Goal: Information Seeking & Learning: Compare options

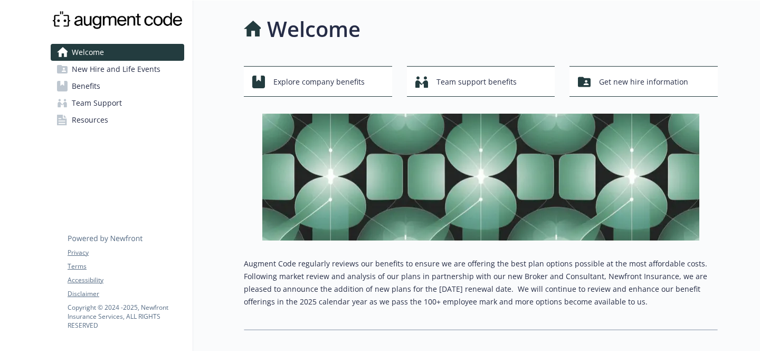
click at [108, 72] on span "New Hire and Life Events" at bounding box center [116, 69] width 89 height 17
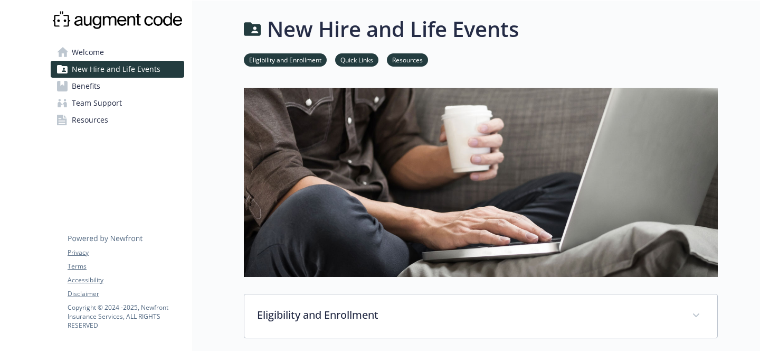
click at [96, 80] on span "Benefits" at bounding box center [86, 86] width 29 height 17
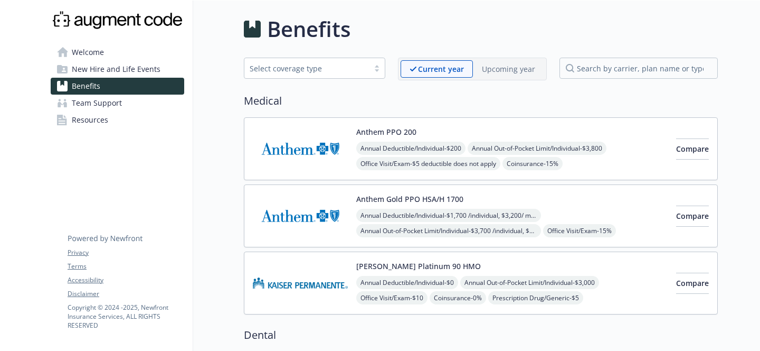
scroll to position [8, 0]
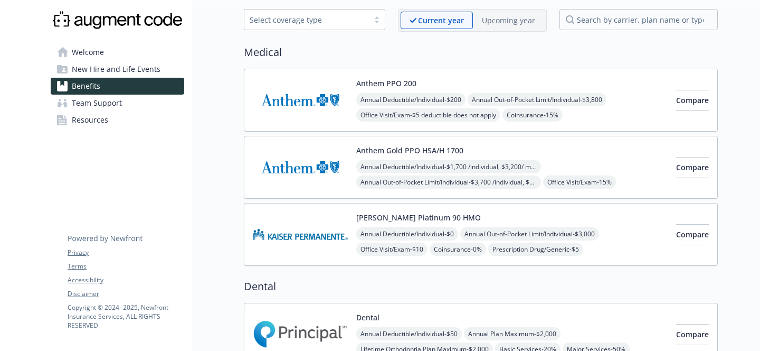
scroll to position [50, 0]
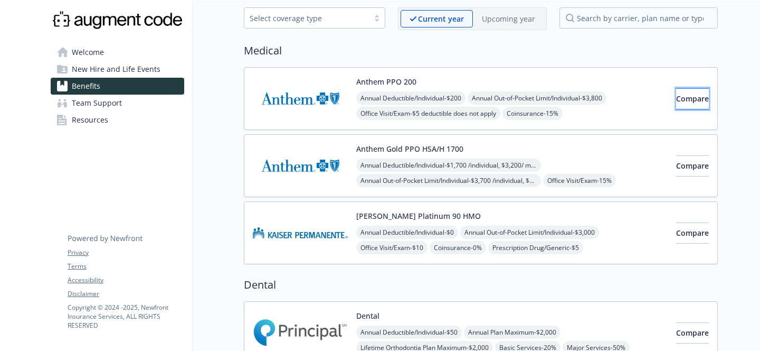
click at [676, 101] on span "Compare" at bounding box center [692, 98] width 33 height 10
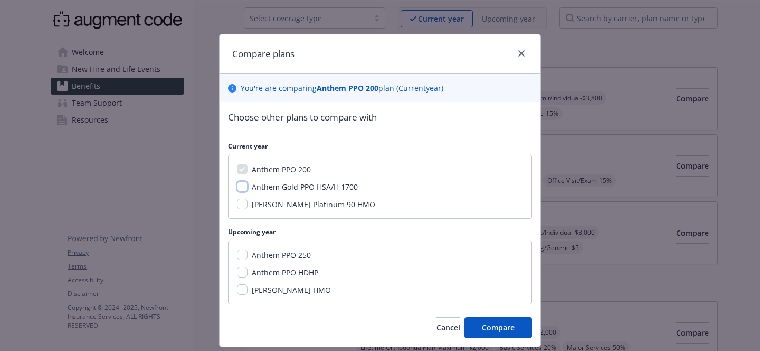
click at [238, 187] on input "Anthem Gold PPO HSA/H 1700" at bounding box center [242, 186] width 11 height 11
checkbox input "true"
click at [237, 205] on input "[PERSON_NAME] Platinum 90 HMO" at bounding box center [242, 204] width 11 height 11
checkbox input "true"
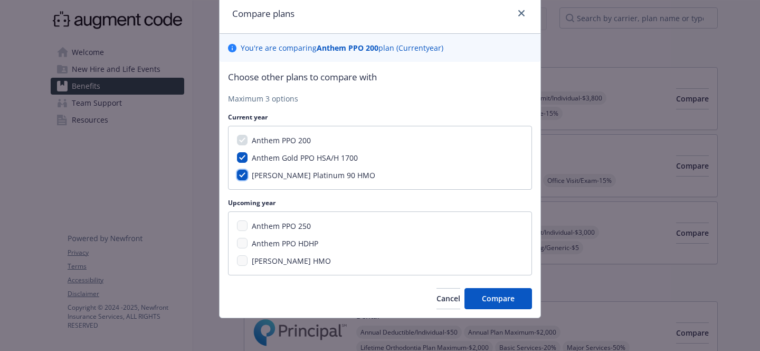
scroll to position [41, 0]
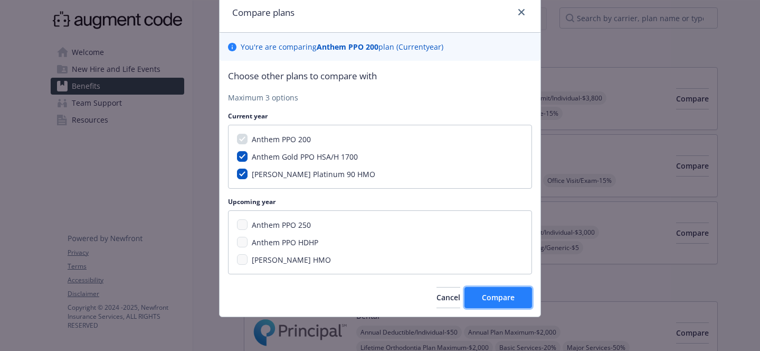
click at [488, 294] on span "Compare" at bounding box center [498, 297] width 33 height 10
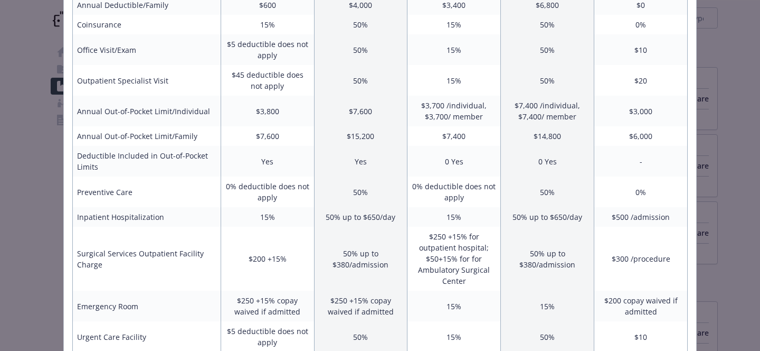
scroll to position [178, 0]
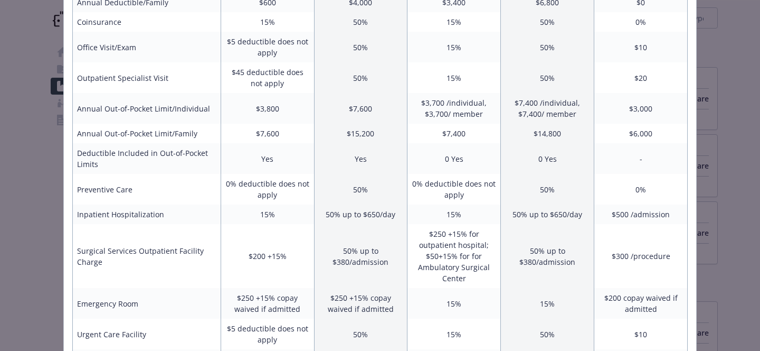
click at [733, 72] on div "Benefits Info Anthem PPO 200 Current year Anthem Gold PPO HSA/H 1700 Current ye…" at bounding box center [380, 175] width 760 height 351
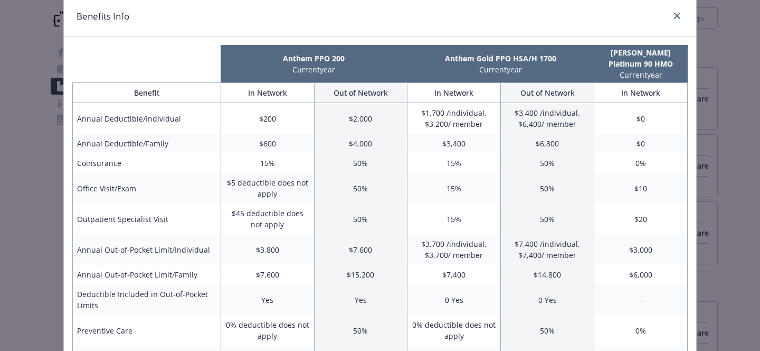
scroll to position [0, 0]
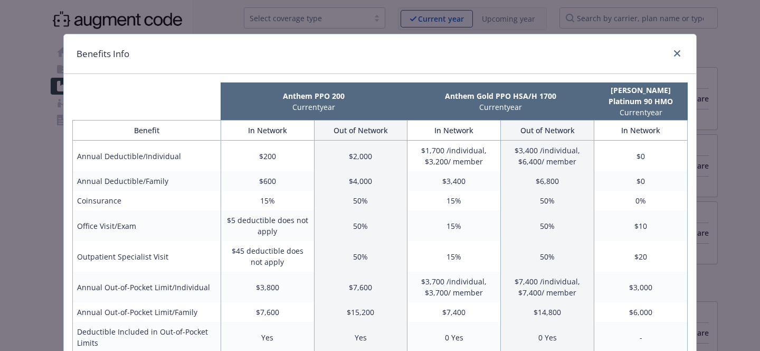
click at [683, 59] on div "Benefits Info" at bounding box center [380, 54] width 633 height 40
click at [674, 53] on icon "close" at bounding box center [677, 53] width 6 height 6
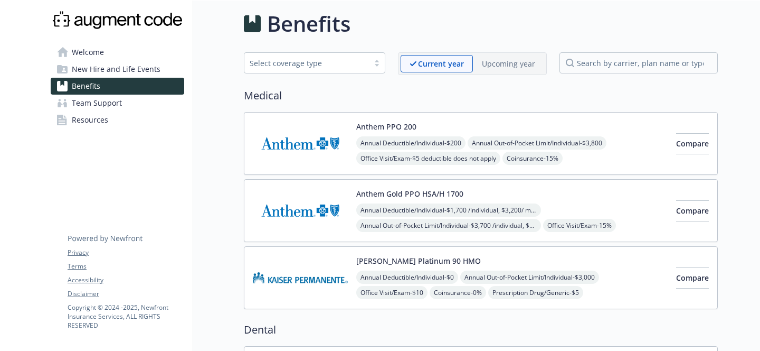
scroll to position [11, 0]
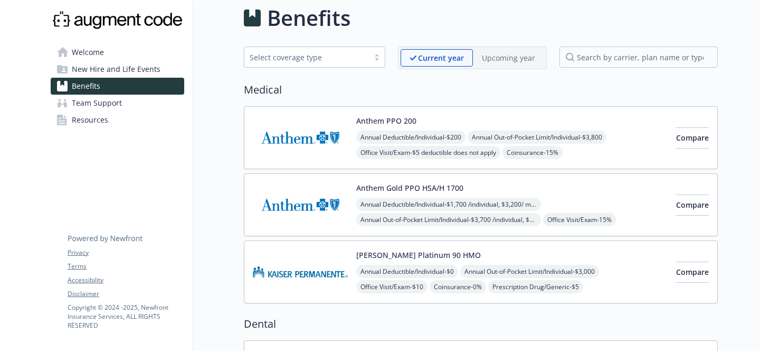
click at [508, 55] on p "Upcoming year" at bounding box center [508, 57] width 53 height 11
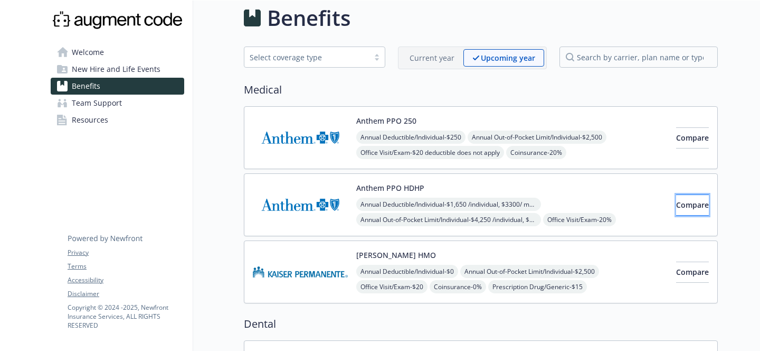
click at [680, 212] on button "Compare" at bounding box center [692, 204] width 33 height 21
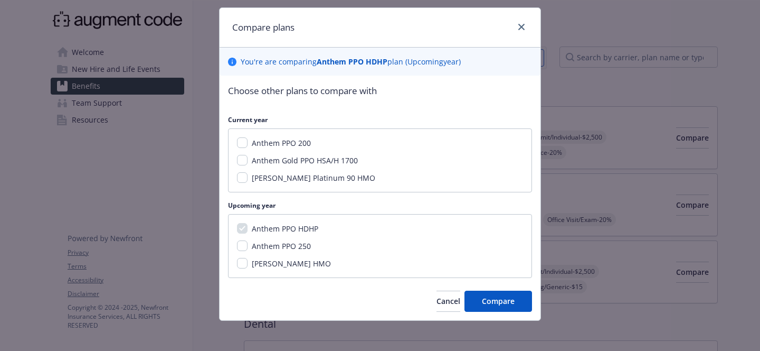
scroll to position [30, 0]
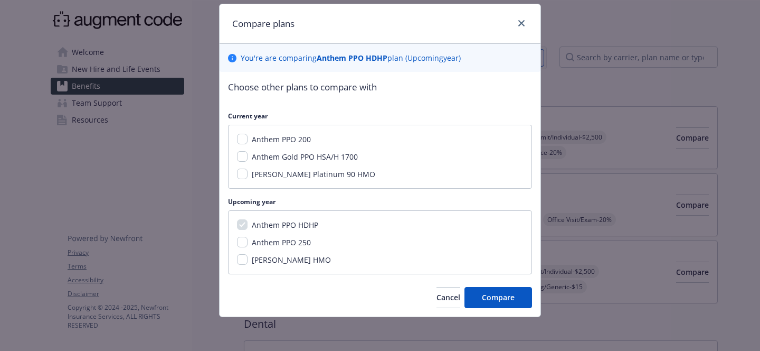
click at [311, 160] on span "Anthem Gold PPO HSA/H 1700" at bounding box center [305, 157] width 106 height 10
click at [248, 160] on input "Anthem Gold PPO HSA/H 1700" at bounding box center [242, 156] width 11 height 11
checkbox input "true"
click at [466, 296] on button "Compare" at bounding box center [499, 297] width 68 height 21
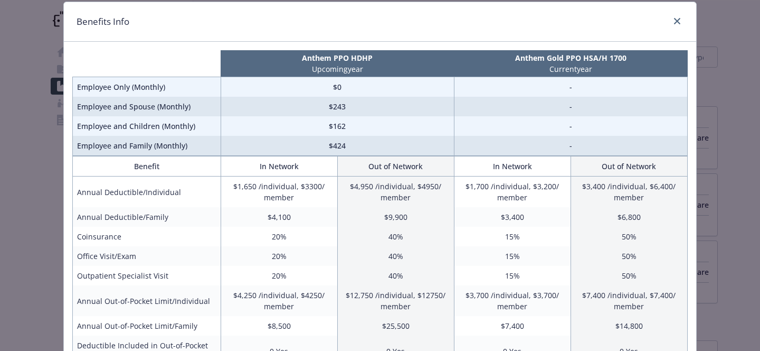
scroll to position [0, 0]
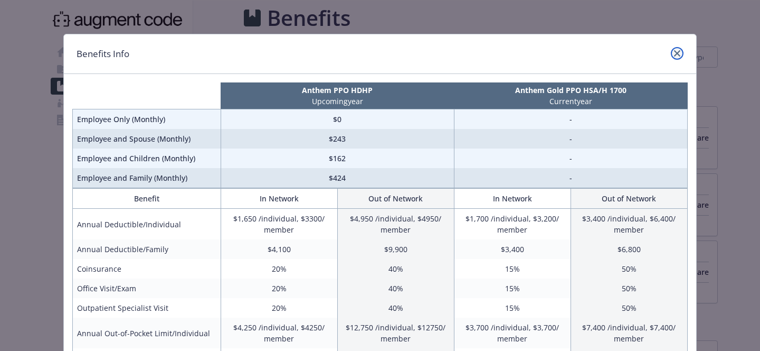
click at [675, 51] on icon "close" at bounding box center [677, 53] width 6 height 6
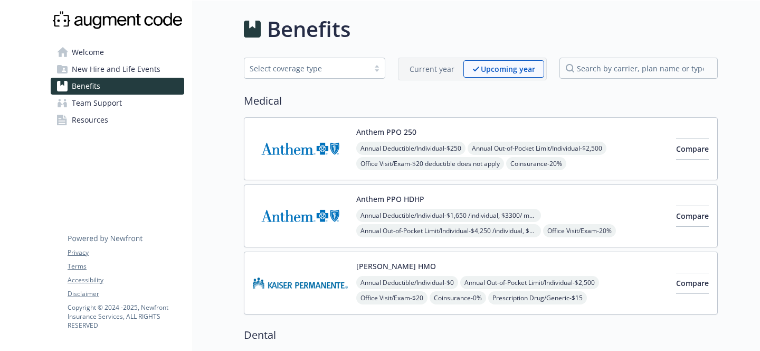
click at [420, 69] on p "Current year" at bounding box center [432, 68] width 45 height 11
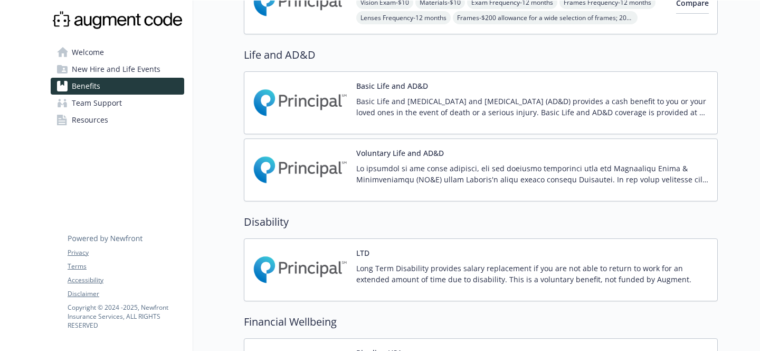
scroll to position [479, 0]
click at [230, 162] on div "Benefits Select coverage type Current year Upcoming year Medical Anthem PPO 200…" at bounding box center [455, 152] width 525 height 1260
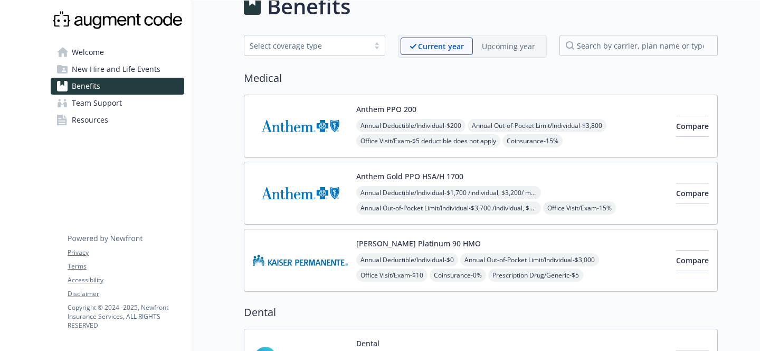
scroll to position [24, 2]
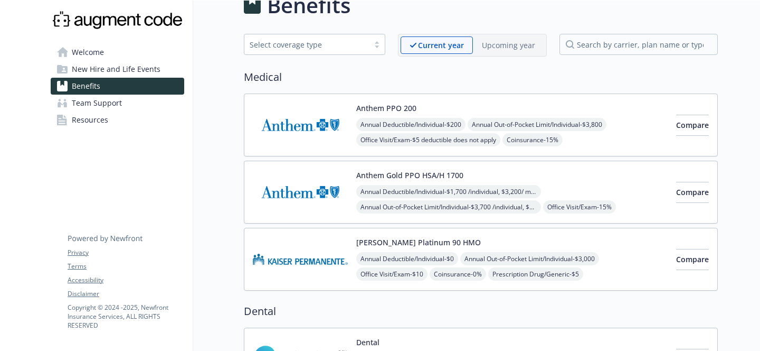
click at [494, 48] on p "Upcoming year" at bounding box center [508, 45] width 53 height 11
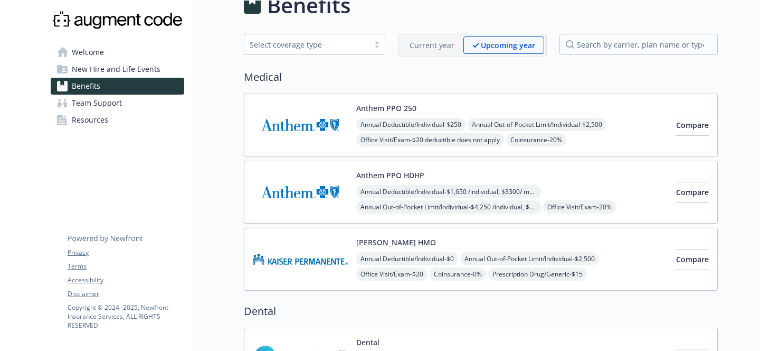
click at [443, 46] on p "Current year" at bounding box center [432, 45] width 45 height 11
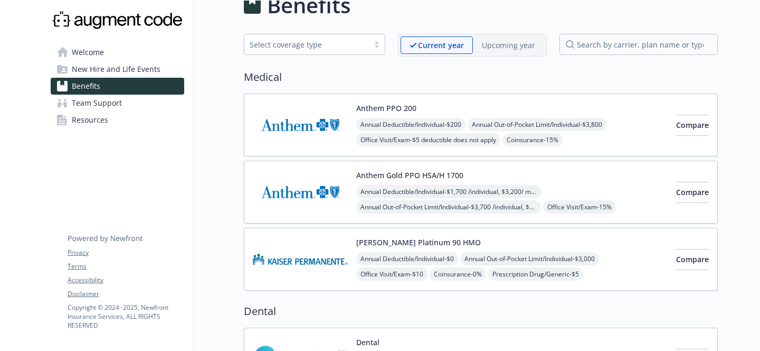
click at [503, 45] on p "Upcoming year" at bounding box center [508, 45] width 53 height 11
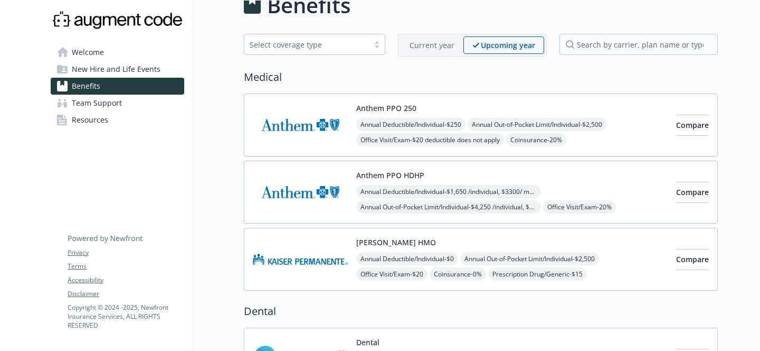
click at [423, 52] on div "Current year" at bounding box center [432, 44] width 63 height 17
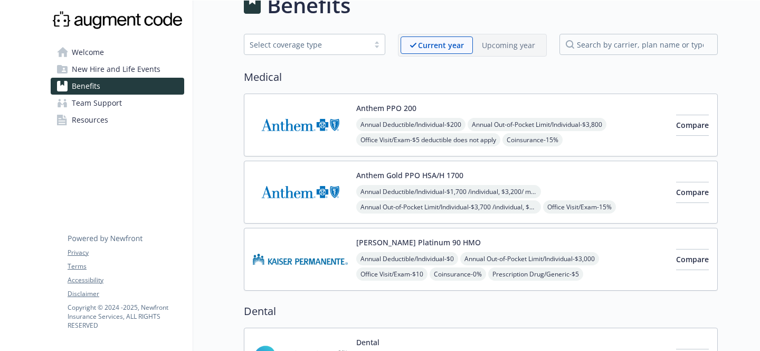
click at [486, 53] on div "Upcoming year" at bounding box center [508, 44] width 71 height 17
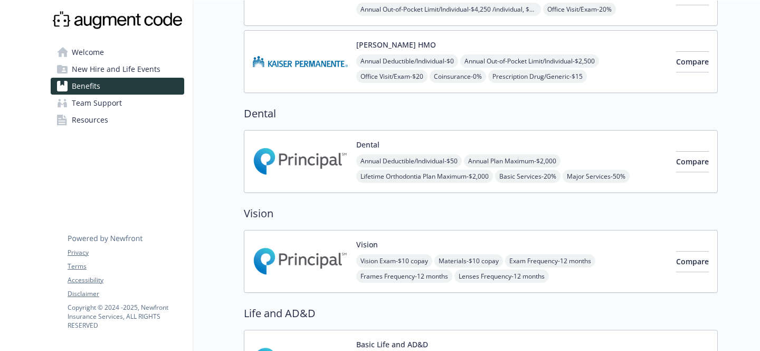
scroll to position [0, 2]
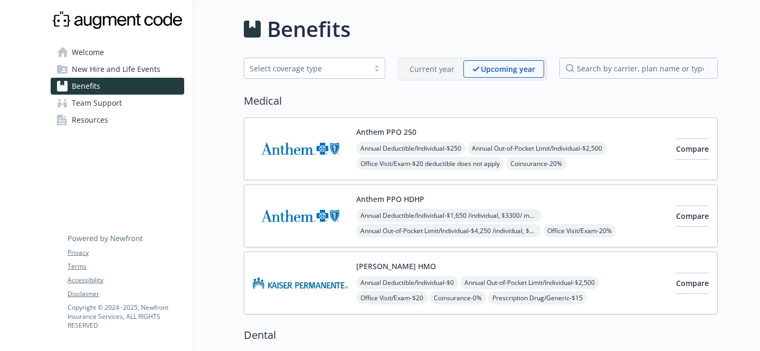
click at [424, 58] on div "Current year Upcoming year" at bounding box center [472, 69] width 149 height 23
click at [448, 64] on p "Current year" at bounding box center [432, 68] width 45 height 11
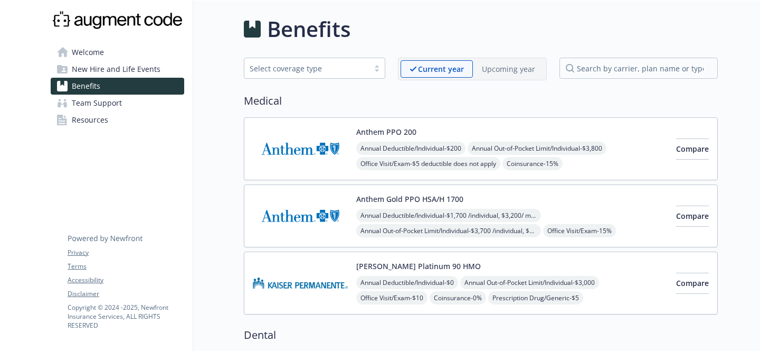
click at [491, 66] on p "Upcoming year" at bounding box center [508, 68] width 53 height 11
